Goal: Task Accomplishment & Management: Complete application form

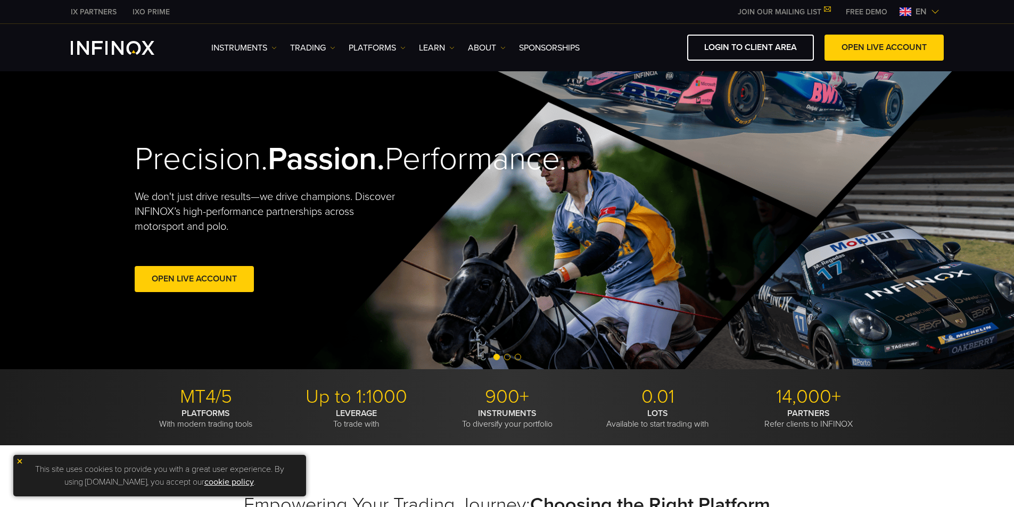
click at [938, 11] on img at bounding box center [935, 11] width 9 height 9
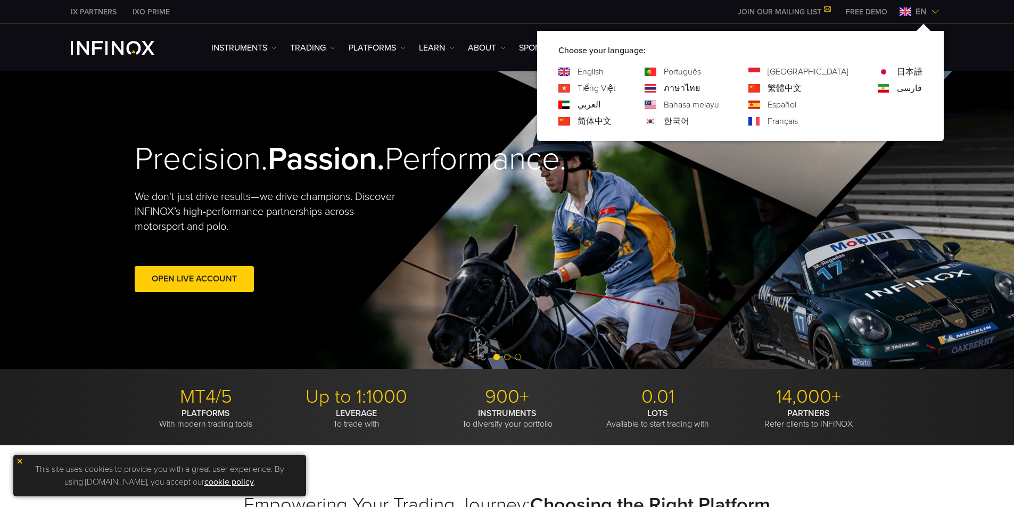
click at [612, 121] on link "简体中文" at bounding box center [595, 121] width 34 height 13
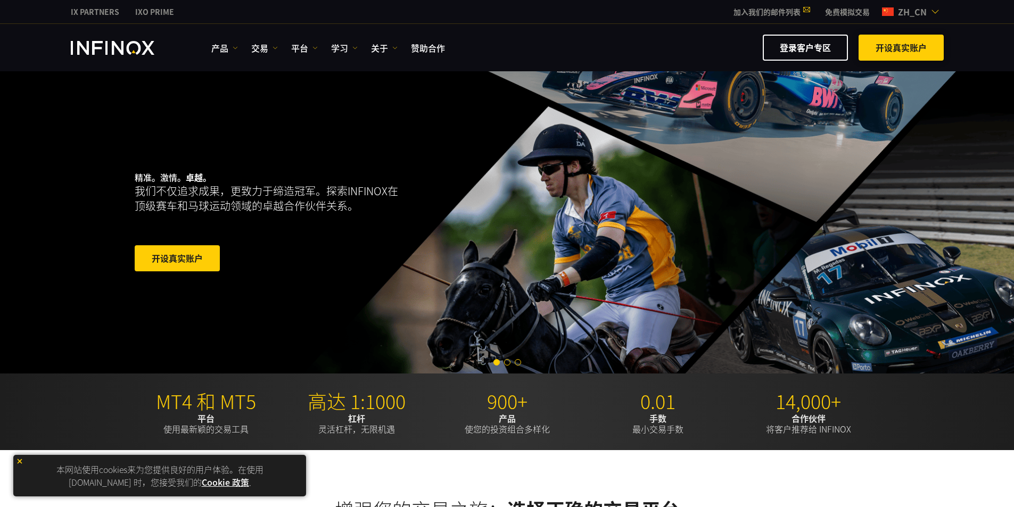
click at [901, 48] on span at bounding box center [901, 48] width 0 height 0
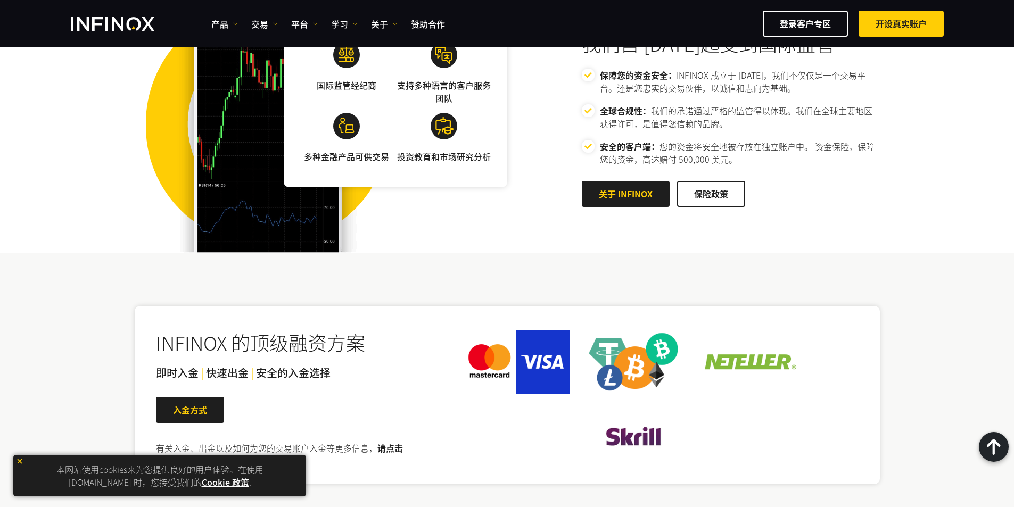
scroll to position [1970, 0]
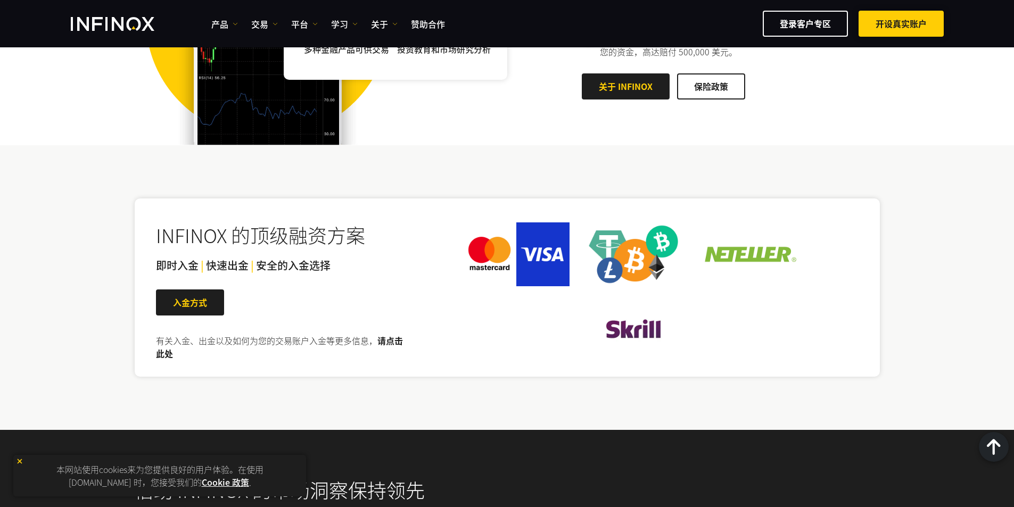
click at [901, 24] on span at bounding box center [901, 24] width 0 height 0
